Goal: Navigation & Orientation: Go to known website

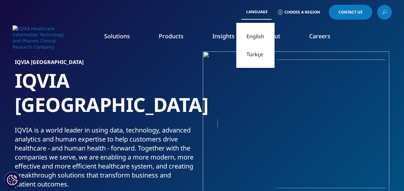
click at [249, 59] on link "Türkçe" at bounding box center [255, 54] width 38 height 18
